Goal: Task Accomplishment & Management: Manage account settings

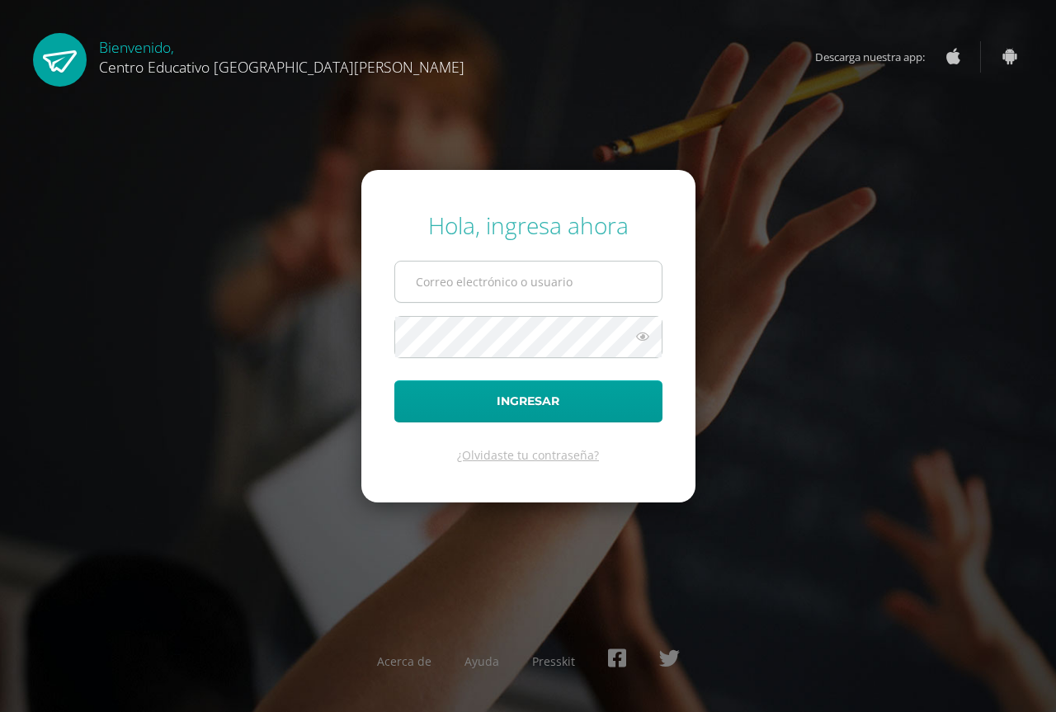
click at [503, 295] on input "text" at bounding box center [528, 282] width 267 height 40
type input "[PERSON_NAME][EMAIL_ADDRESS][PERSON_NAME][DOMAIN_NAME][PERSON_NAME]"
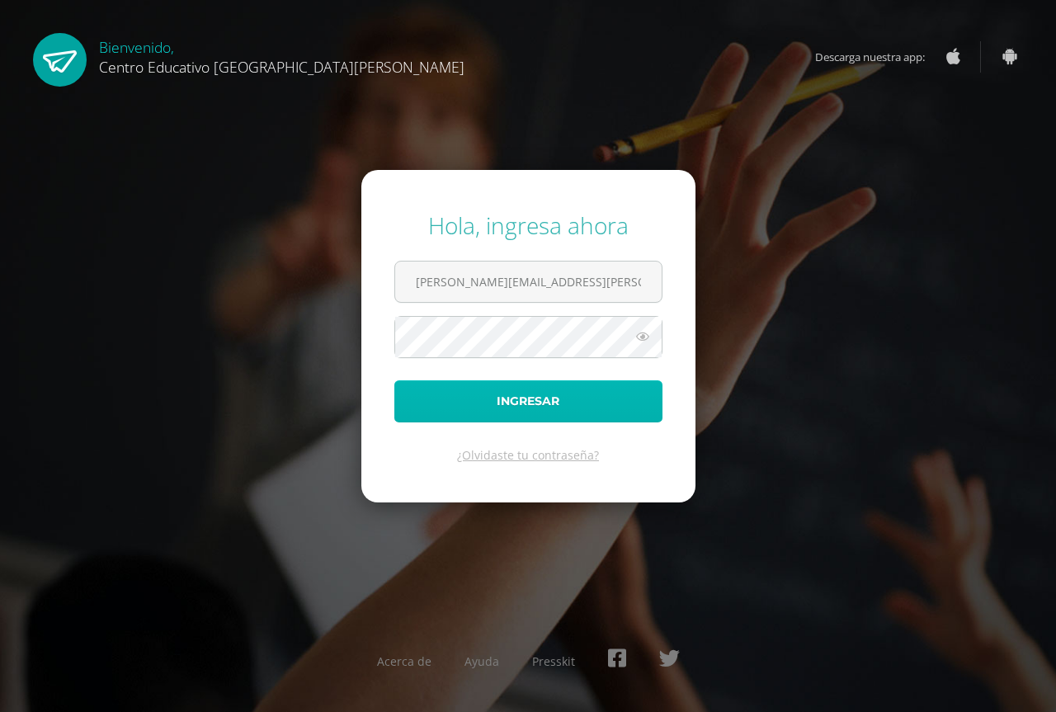
click at [540, 392] on button "Ingresar" at bounding box center [528, 401] width 268 height 42
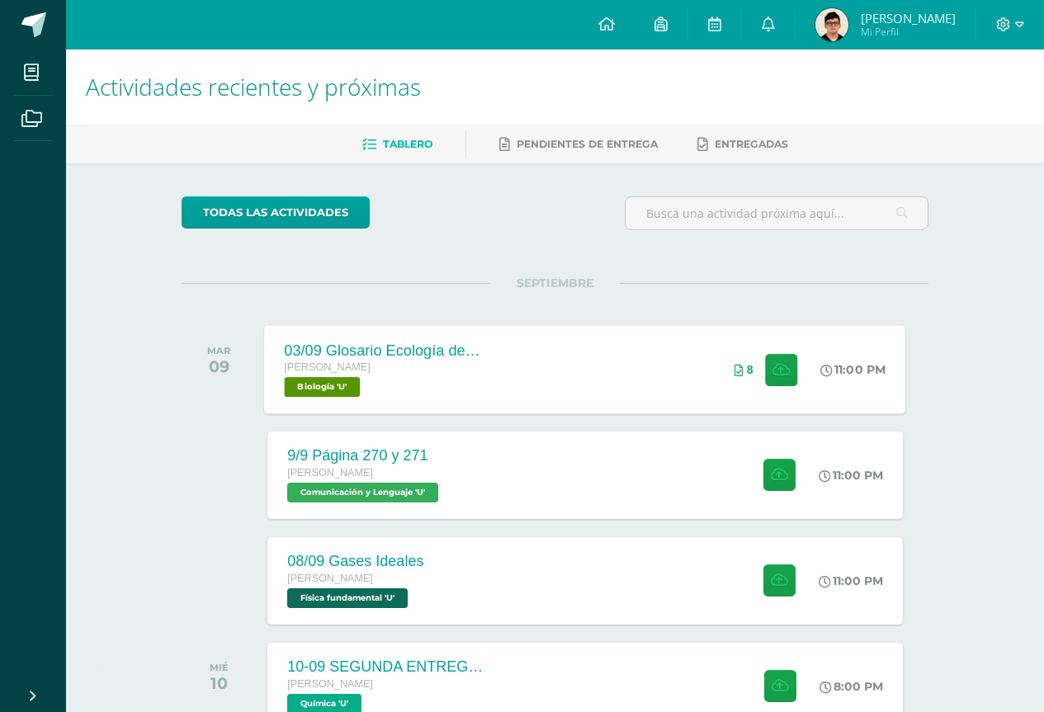
click at [651, 400] on div "03/09 Glosario Ecología de las comunidades [PERSON_NAME] Biología 'U' 11:00 PM …" at bounding box center [585, 369] width 641 height 88
